Goal: Task Accomplishment & Management: Use online tool/utility

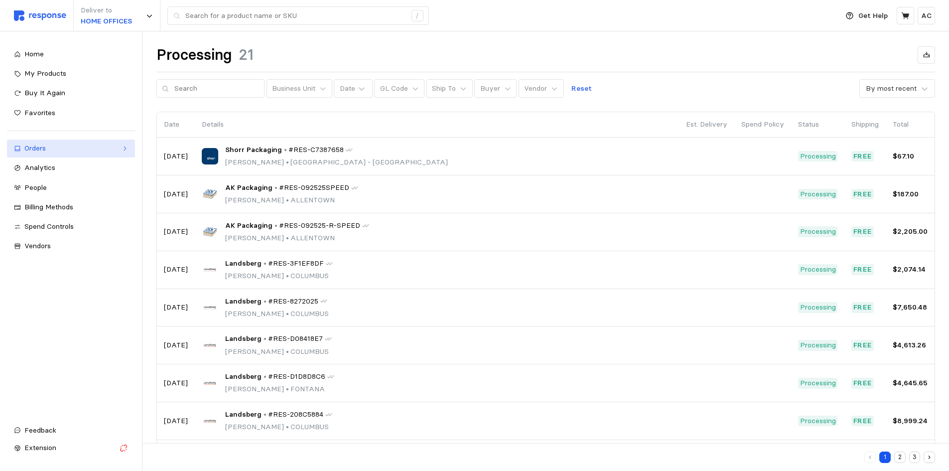
scroll to position [38, 0]
click at [915, 456] on button "3" at bounding box center [914, 456] width 11 height 11
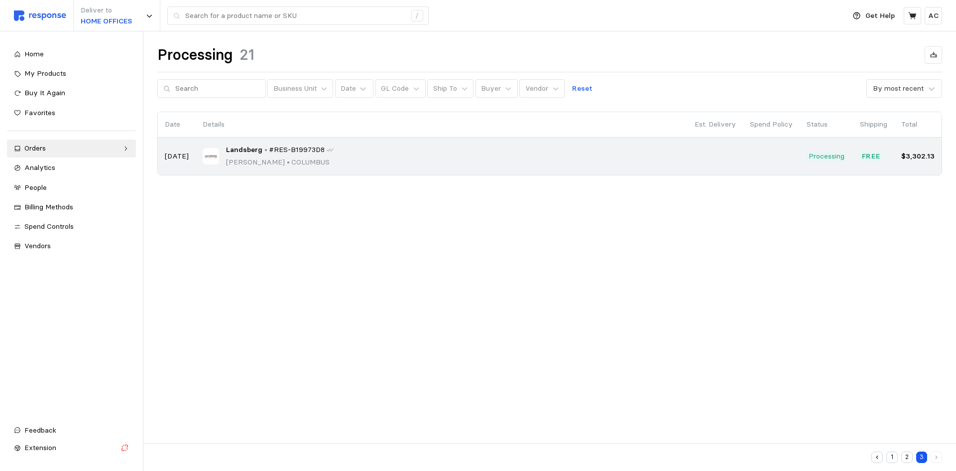
click at [385, 158] on div "Landsberg • #RES-B19973D8 [PERSON_NAME] • [GEOGRAPHIC_DATA]" at bounding box center [442, 155] width 478 height 23
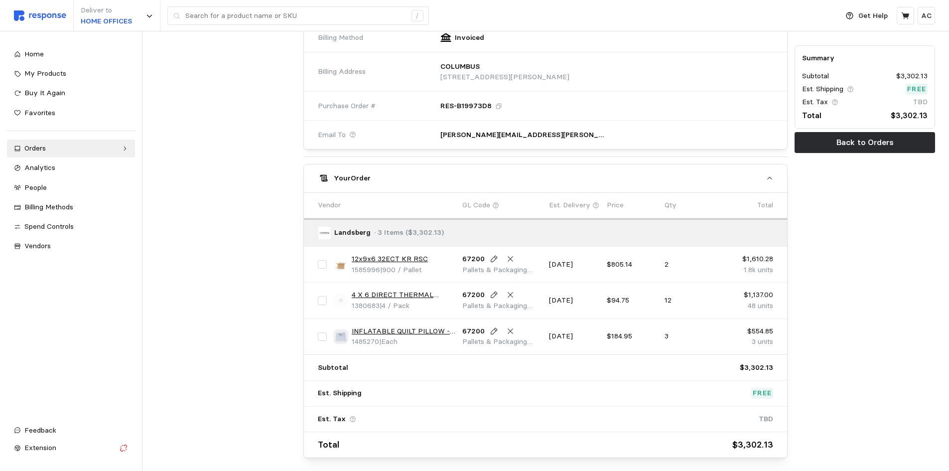
scroll to position [398, 0]
click at [405, 257] on link "12x9x6 32ECT KR RSC" at bounding box center [390, 258] width 76 height 11
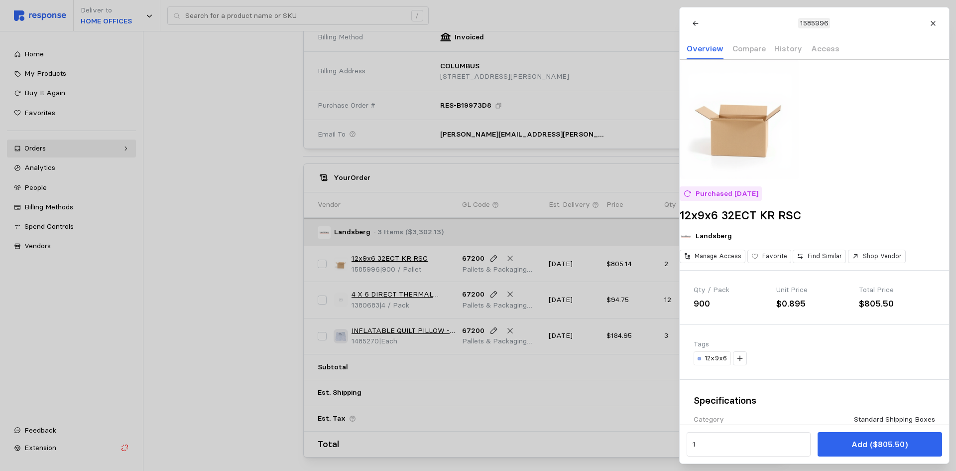
click at [254, 323] on div at bounding box center [478, 235] width 956 height 471
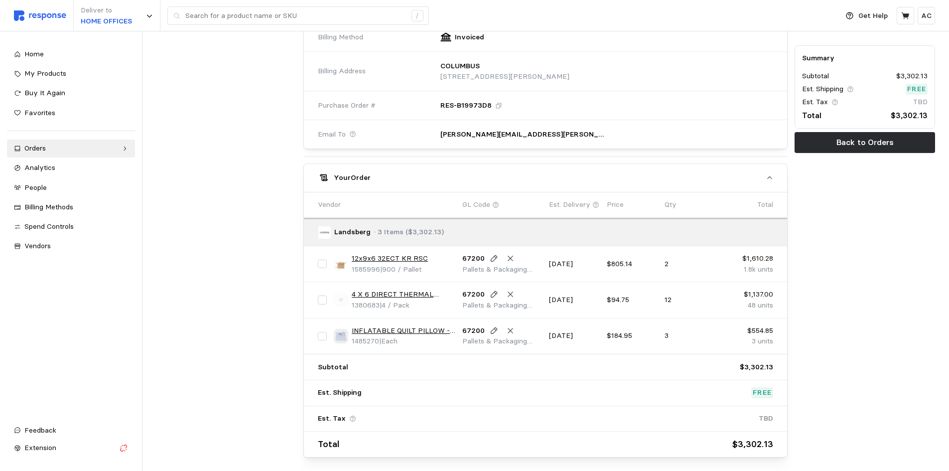
click at [416, 293] on link "4 X 6 DIRECT THERMAL LABEL ROLL 3"" at bounding box center [404, 294] width 104 height 11
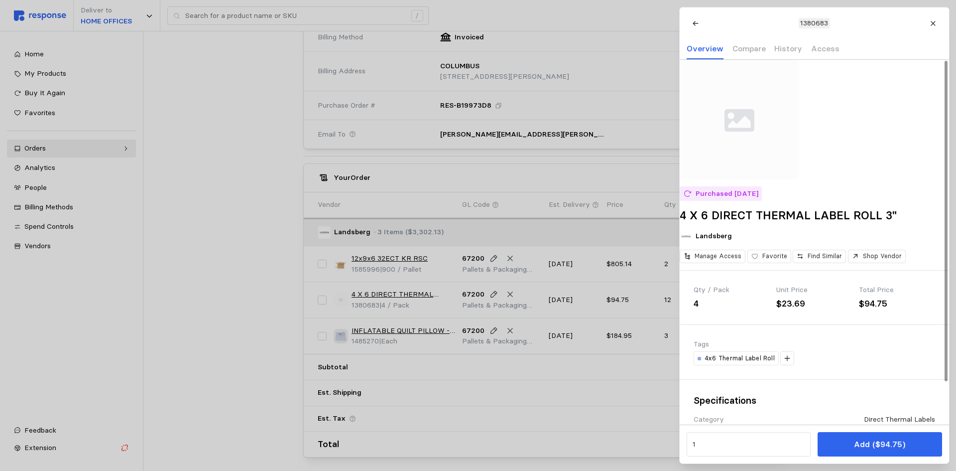
click at [164, 208] on div at bounding box center [478, 235] width 956 height 471
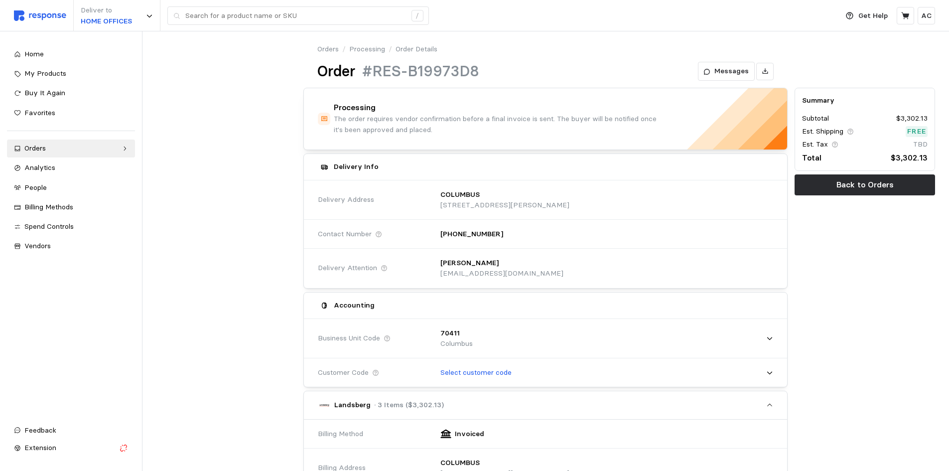
scroll to position [0, 0]
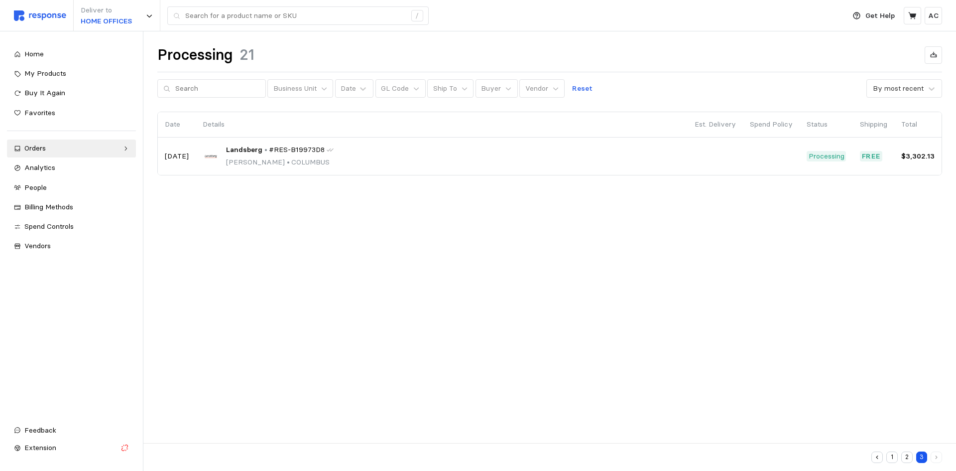
click at [892, 453] on button "1" at bounding box center [891, 456] width 11 height 11
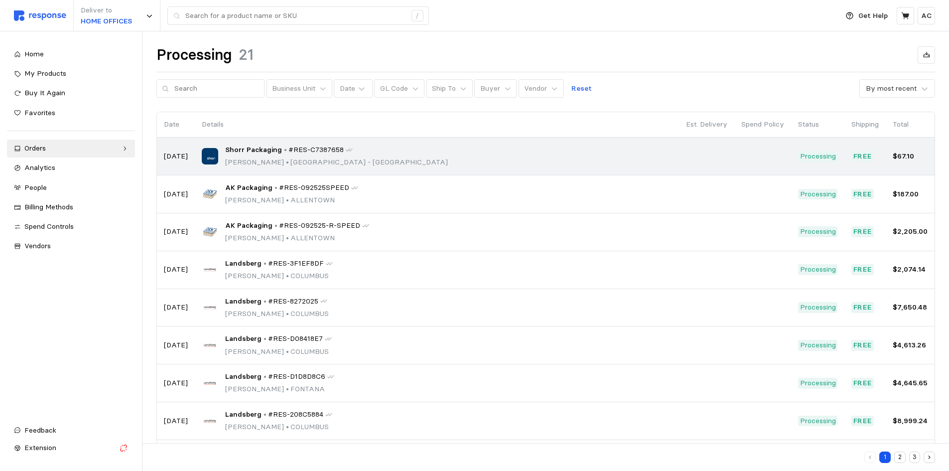
click at [262, 152] on span "Shorr Packaging" at bounding box center [253, 149] width 57 height 11
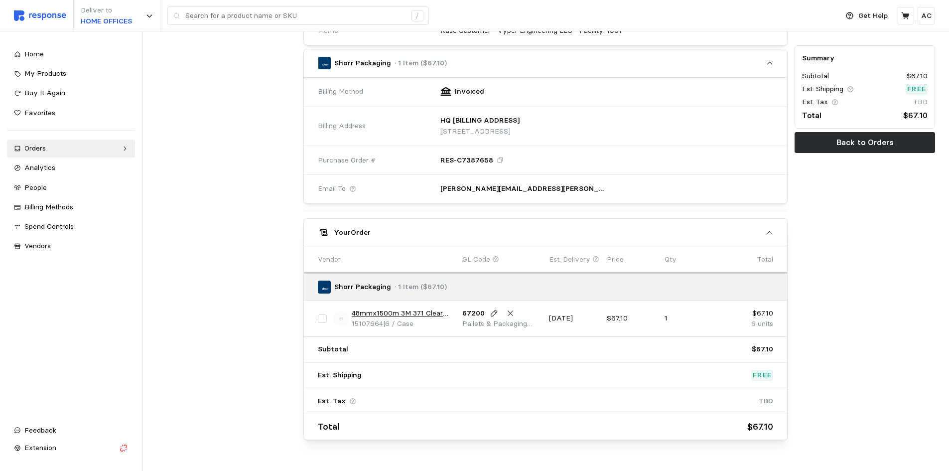
scroll to position [397, 0]
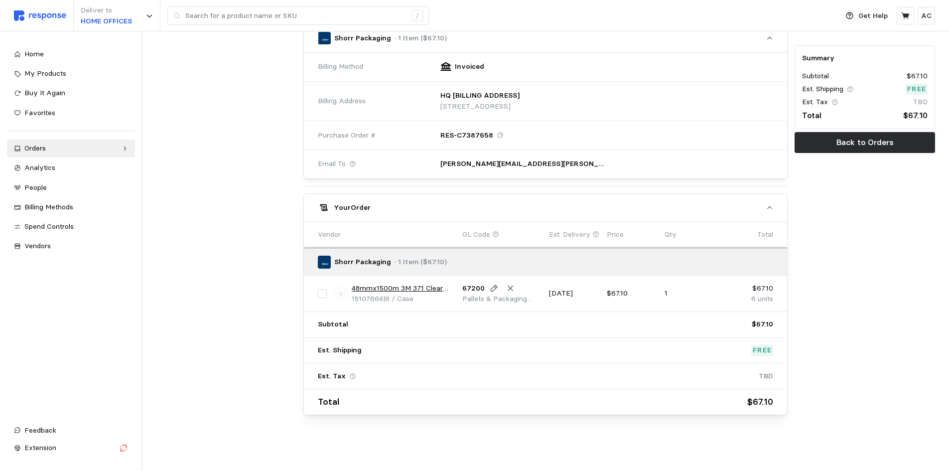
click at [433, 288] on link "48mmx1500m 3M 371 Clear Box Sealing Tape 6/cs" at bounding box center [404, 288] width 104 height 11
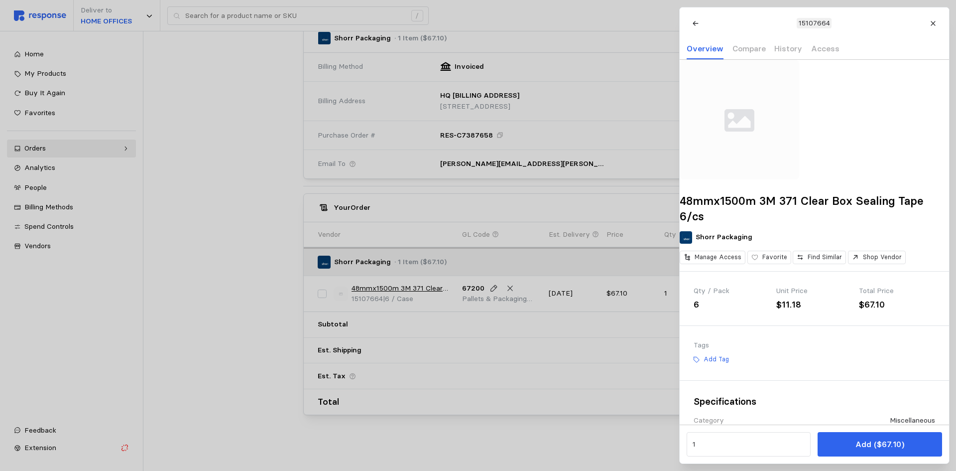
click at [258, 162] on div at bounding box center [478, 235] width 956 height 471
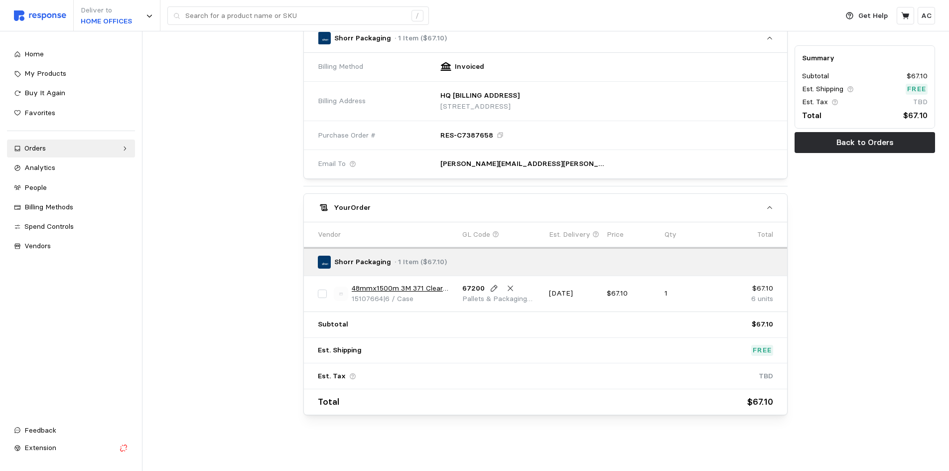
scroll to position [38, 0]
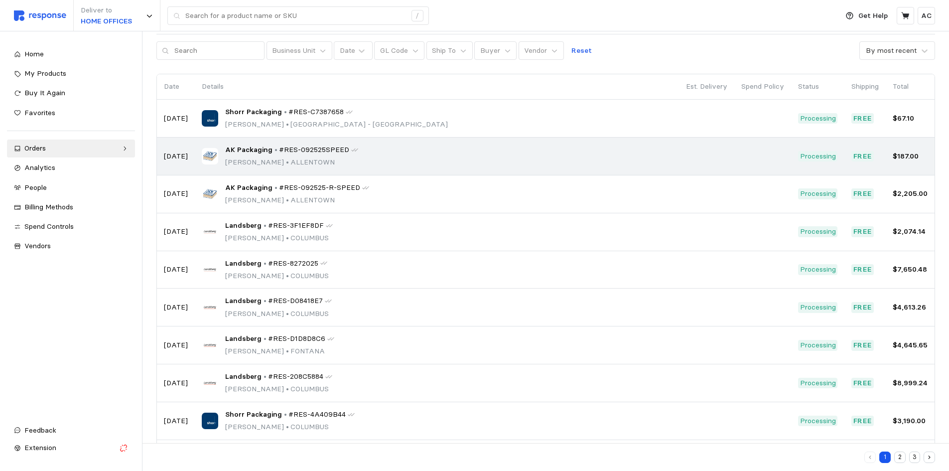
click at [302, 154] on span "#RES-092525SPEED" at bounding box center [314, 149] width 70 height 11
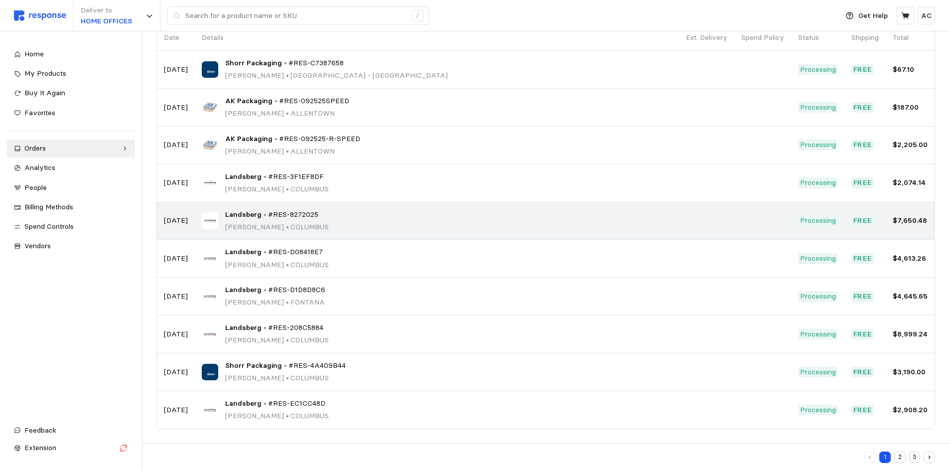
scroll to position [38, 0]
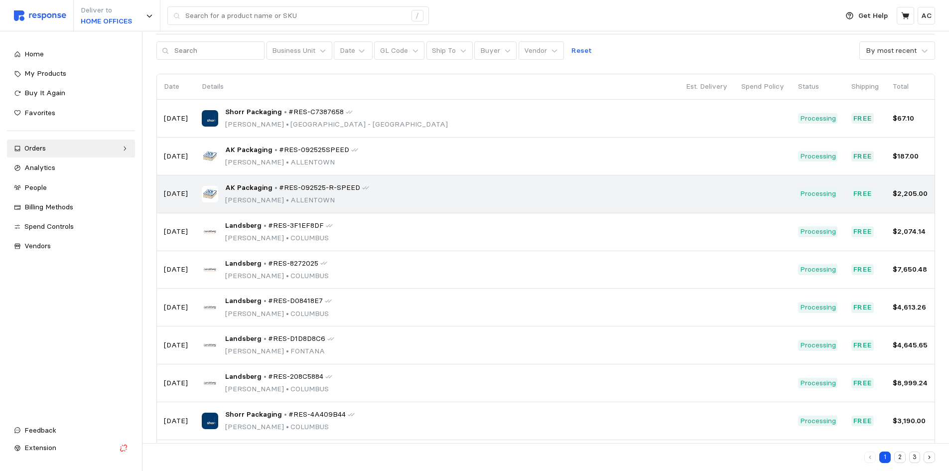
click at [293, 195] on p "[PERSON_NAME] • [GEOGRAPHIC_DATA]" at bounding box center [297, 200] width 144 height 11
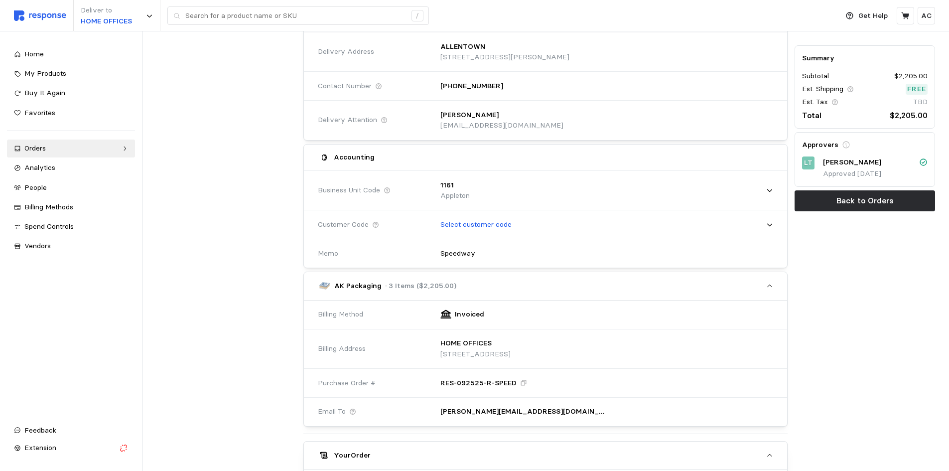
scroll to position [38, 0]
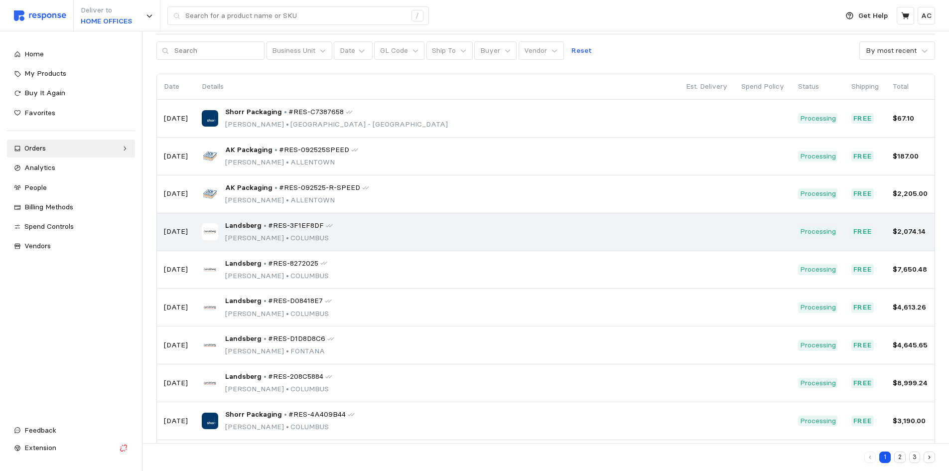
click at [268, 236] on p "[PERSON_NAME][GEOGRAPHIC_DATA]" at bounding box center [279, 238] width 108 height 11
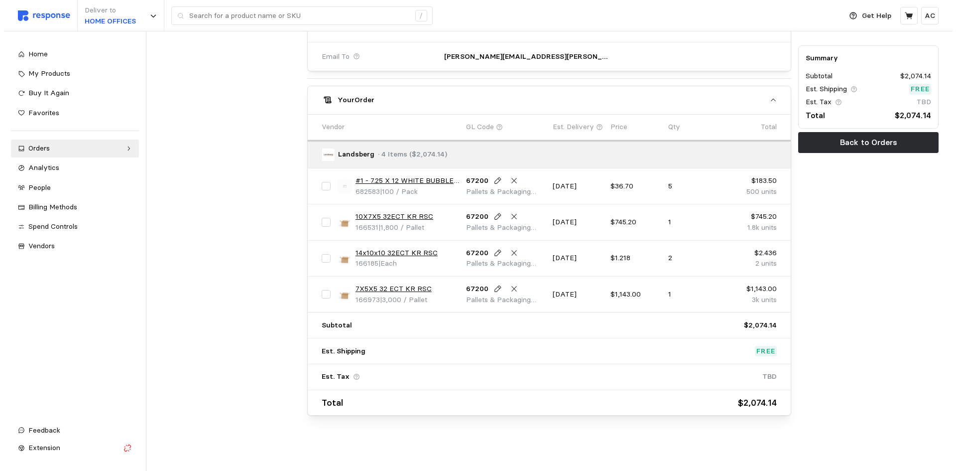
scroll to position [476, 0]
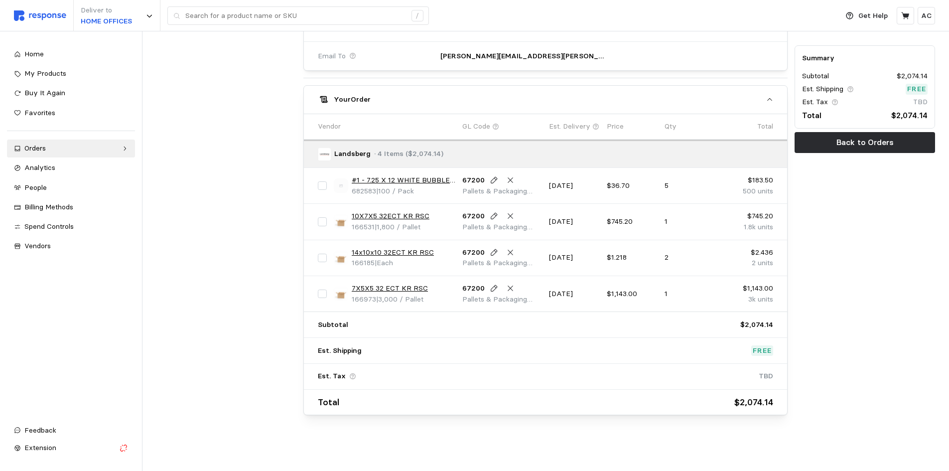
click at [412, 215] on link "10X7X5 32ECT KR RSC" at bounding box center [391, 216] width 78 height 11
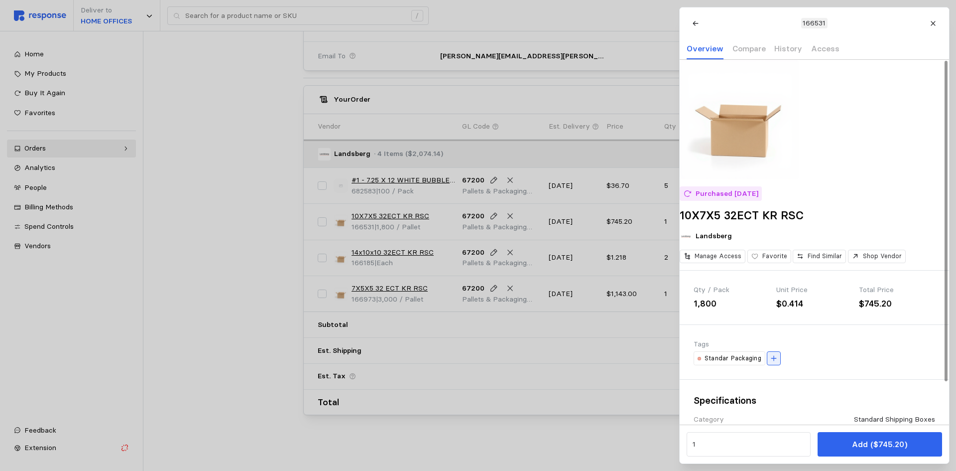
click at [772, 362] on icon at bounding box center [773, 358] width 7 height 7
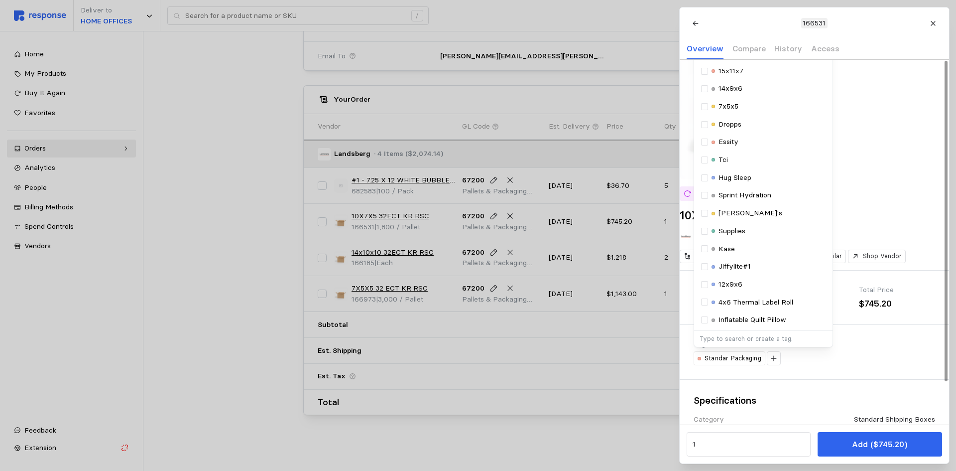
click at [842, 403] on div "Specifications Category Standard Shipping Boxes Report an issue with this item" at bounding box center [814, 418] width 269 height 79
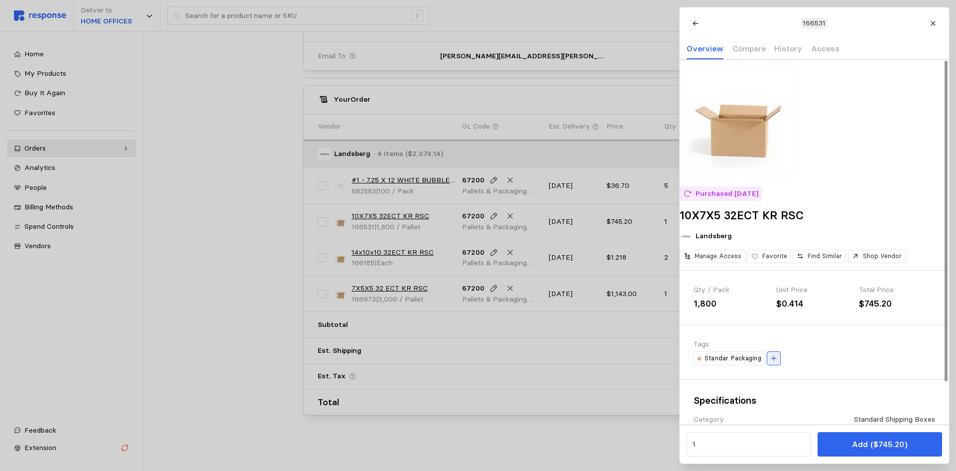
click at [778, 365] on button at bounding box center [774, 358] width 14 height 14
click at [757, 388] on input at bounding box center [763, 378] width 138 height 18
type input "10 X 7 X 5 RSC"
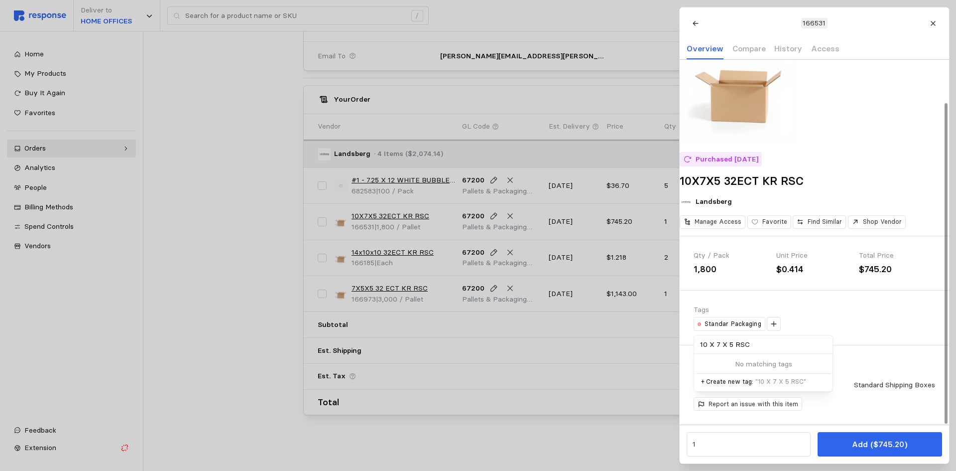
scroll to position [48, 0]
click at [746, 381] on p "+ Create new tag: " 10 X 7 X 5 RSC "" at bounding box center [763, 381] width 124 height 9
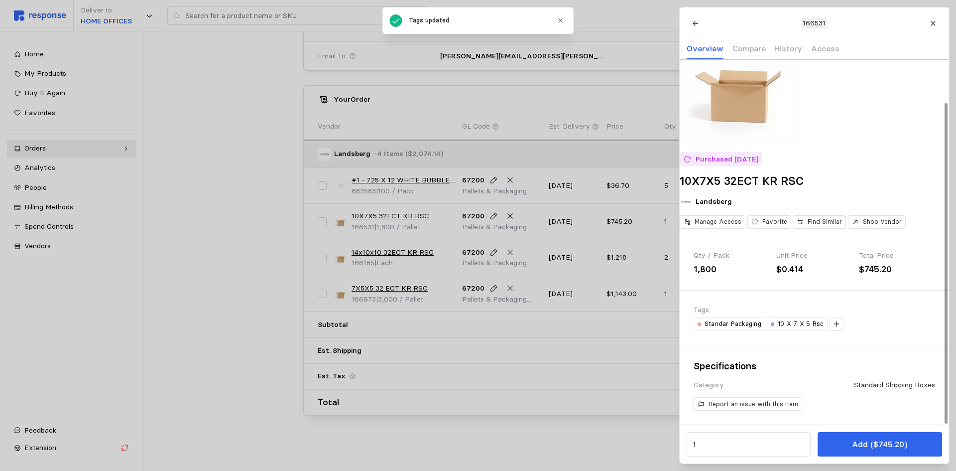
click at [883, 332] on div "Tags Standar Packaging 10 X 7 X 5 Rsc" at bounding box center [814, 317] width 269 height 54
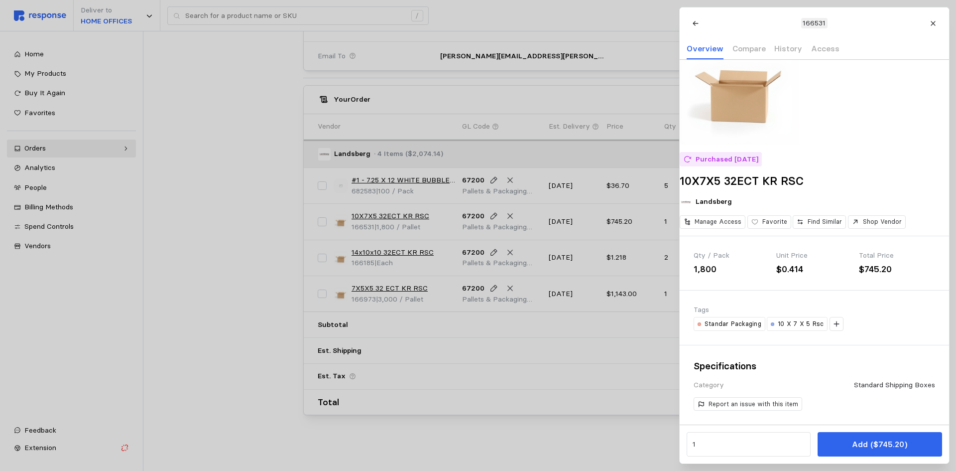
click at [234, 218] on div at bounding box center [478, 235] width 956 height 471
